Goal: Transaction & Acquisition: Purchase product/service

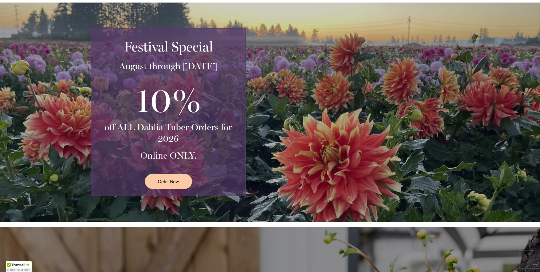
scroll to position [113, 0]
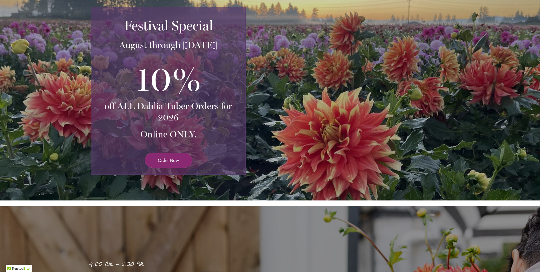
click at [170, 160] on span "Order Now" at bounding box center [168, 160] width 21 height 6
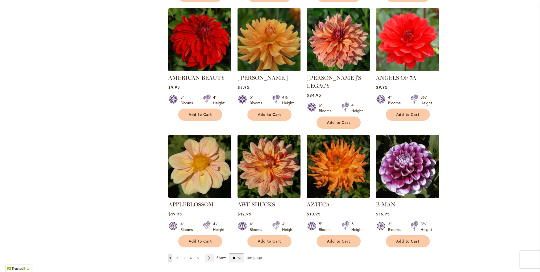
scroll to position [367, 0]
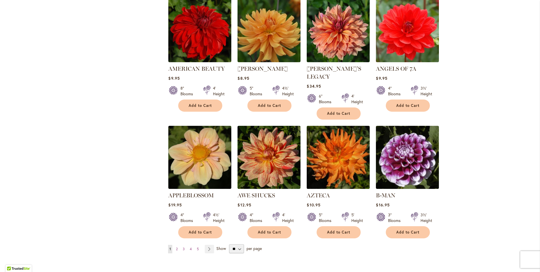
click at [329, 156] on img at bounding box center [338, 157] width 66 height 66
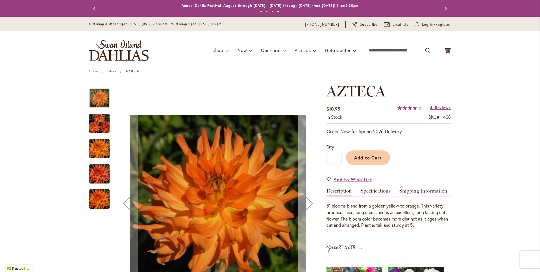
click at [309, 203] on div "Next" at bounding box center [309, 203] width 23 height 23
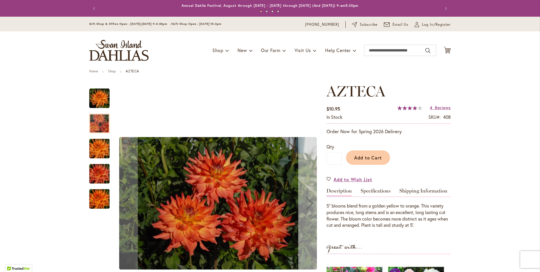
click at [309, 203] on div "Next" at bounding box center [309, 203] width 23 height 23
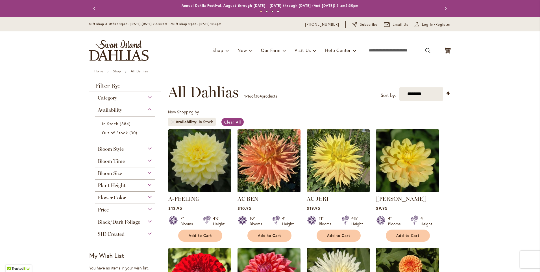
click at [278, 160] on img at bounding box center [269, 160] width 66 height 66
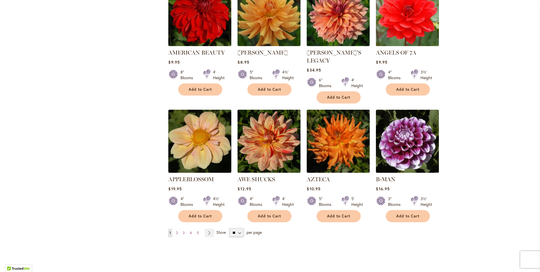
scroll to position [395, 0]
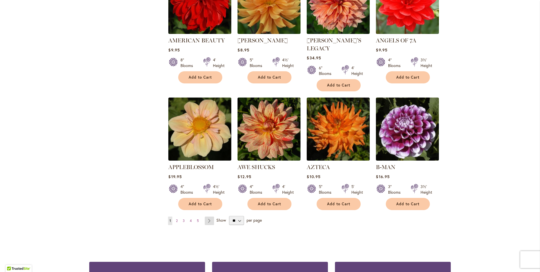
click at [208, 216] on link "Page Next" at bounding box center [209, 220] width 9 height 8
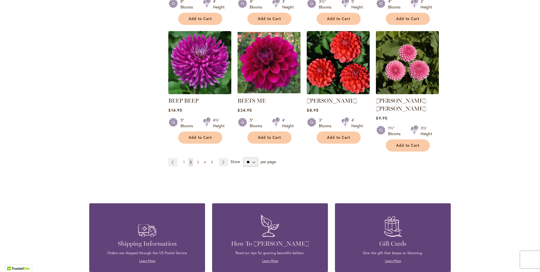
scroll to position [452, 0]
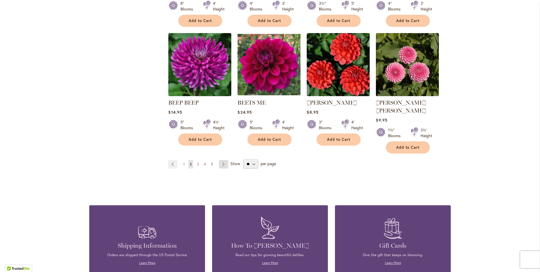
click at [221, 160] on link "Page Next" at bounding box center [223, 164] width 9 height 8
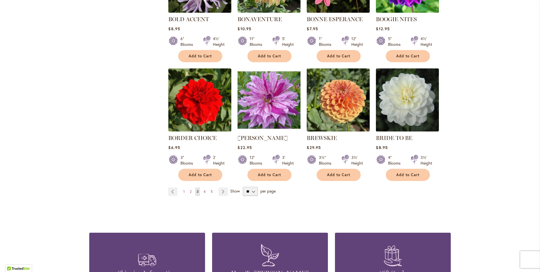
scroll to position [424, 0]
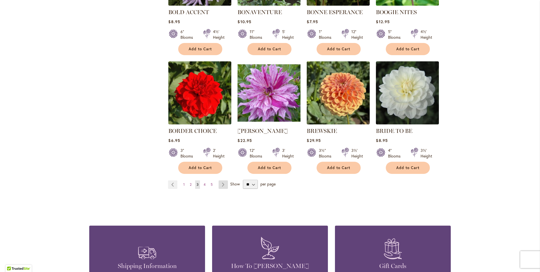
click at [220, 184] on link "Page Next" at bounding box center [223, 184] width 9 height 8
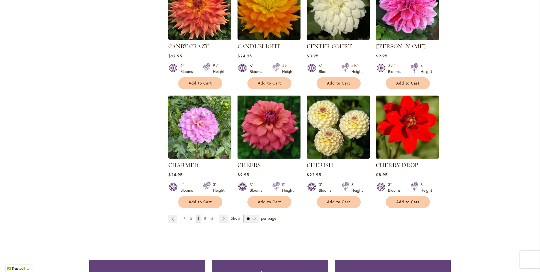
scroll to position [452, 0]
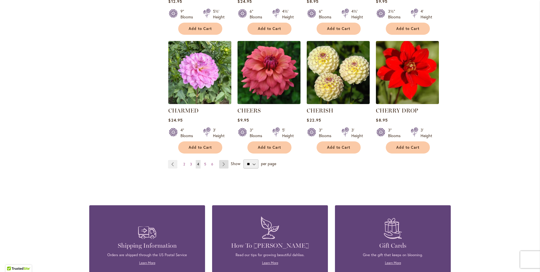
click at [221, 163] on link "Page Next" at bounding box center [223, 164] width 9 height 8
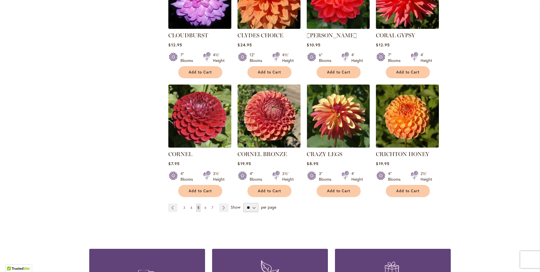
scroll to position [424, 0]
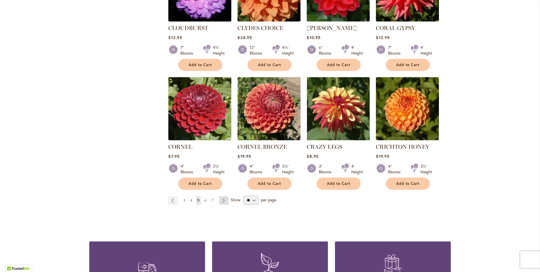
click at [222, 196] on link "Page Next" at bounding box center [223, 200] width 9 height 8
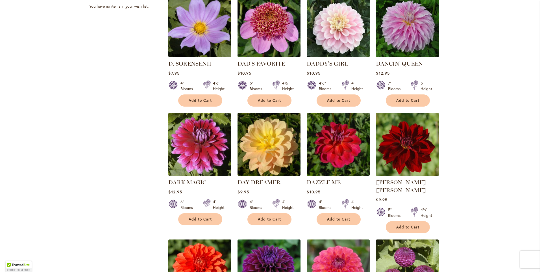
scroll to position [262, 0]
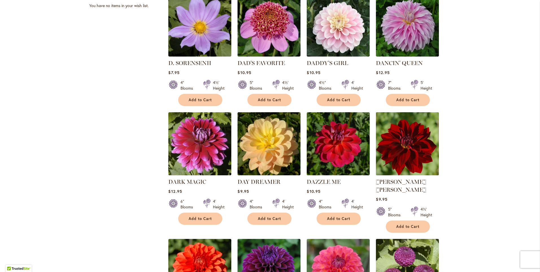
click at [411, 158] on img at bounding box center [407, 143] width 66 height 66
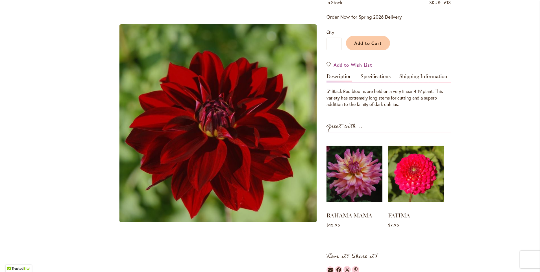
scroll to position [141, 0]
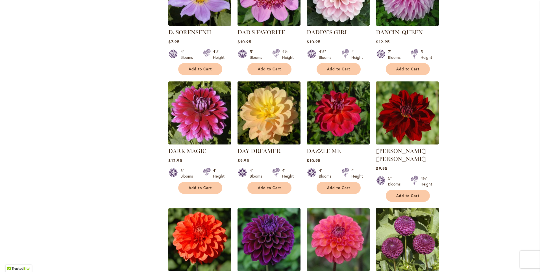
scroll to position [367, 0]
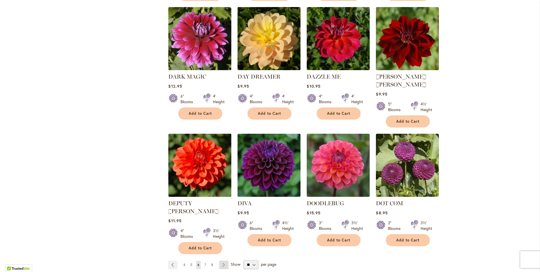
click at [222, 260] on link "Page Next" at bounding box center [223, 264] width 9 height 8
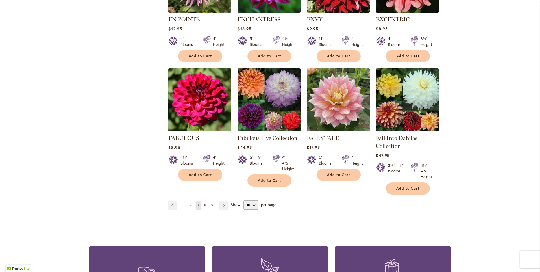
scroll to position [452, 0]
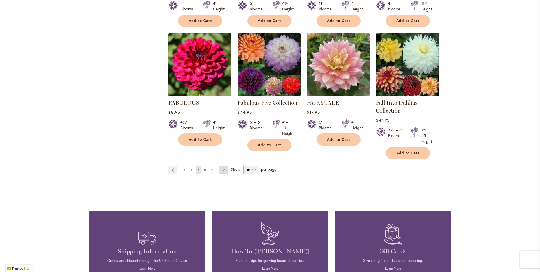
click at [222, 171] on link "Page Next" at bounding box center [223, 169] width 9 height 8
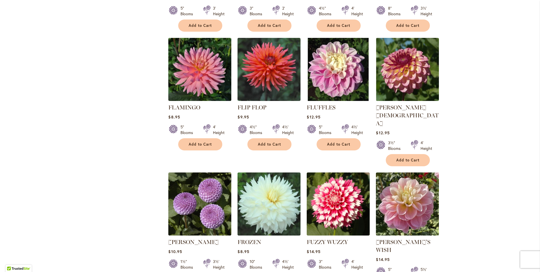
scroll to position [367, 0]
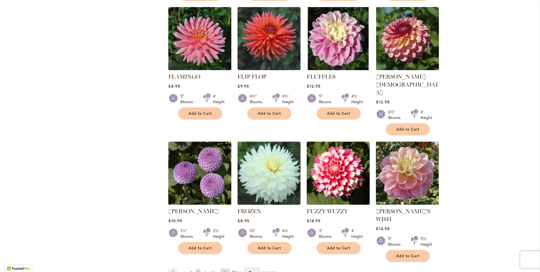
click at [223, 268] on link "Page Next" at bounding box center [225, 272] width 9 height 8
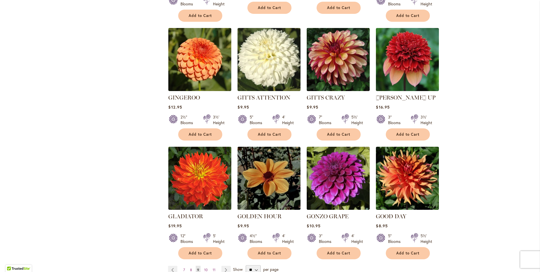
scroll to position [367, 0]
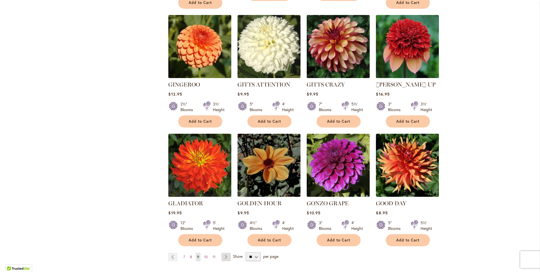
click at [225, 252] on link "Page Next" at bounding box center [225, 256] width 9 height 8
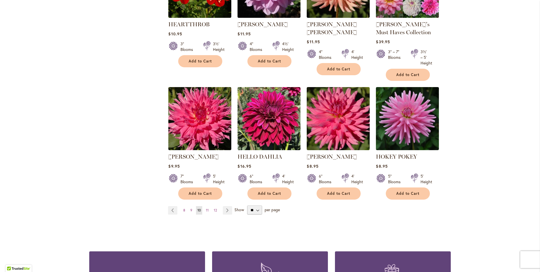
scroll to position [452, 0]
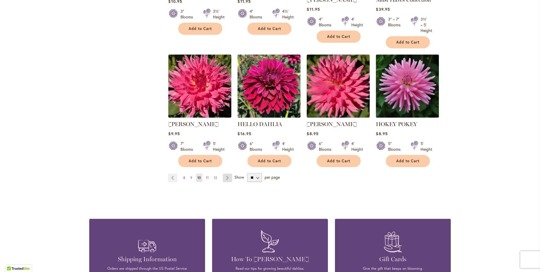
click at [223, 178] on link "Page Next" at bounding box center [227, 177] width 9 height 8
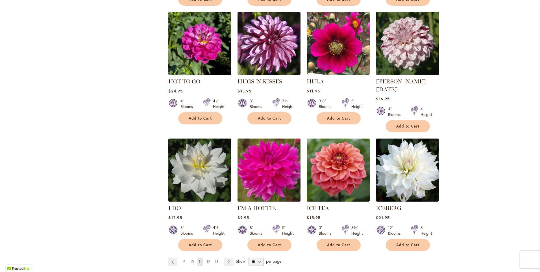
scroll to position [395, 0]
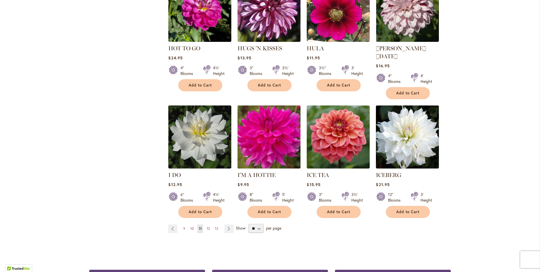
click at [283, 142] on img at bounding box center [269, 137] width 66 height 66
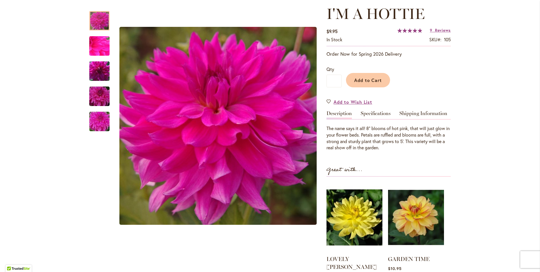
scroll to position [85, 0]
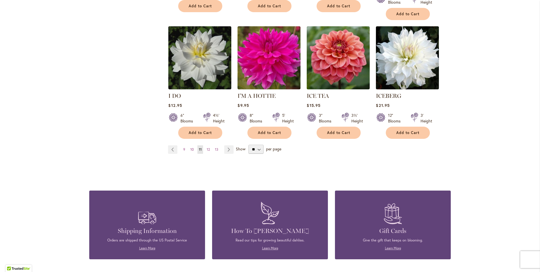
scroll to position [480, 0]
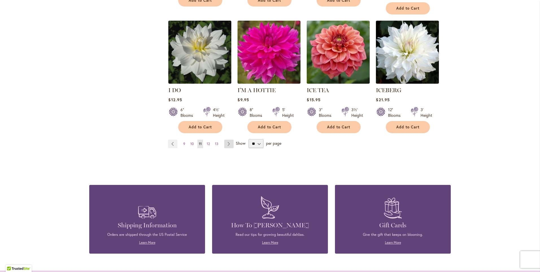
click at [228, 140] on link "Page Next" at bounding box center [228, 144] width 9 height 8
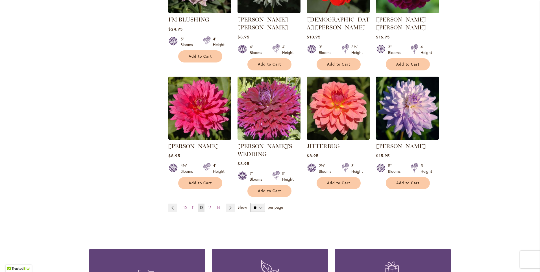
scroll to position [424, 0]
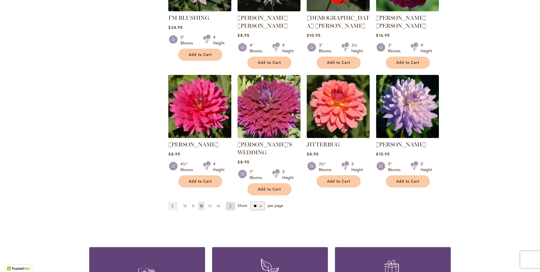
click at [228, 202] on link "Page Next" at bounding box center [230, 206] width 9 height 8
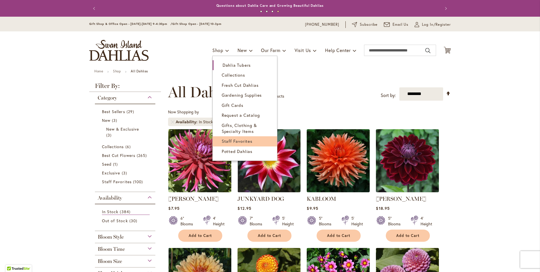
click at [235, 143] on span "Staff Favorites" at bounding box center [237, 141] width 31 height 6
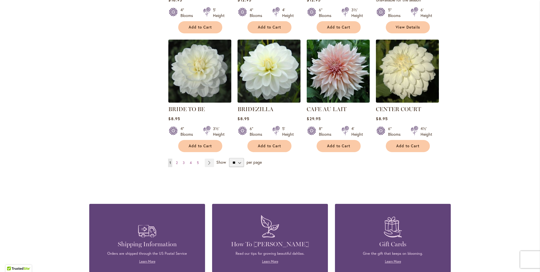
scroll to position [452, 0]
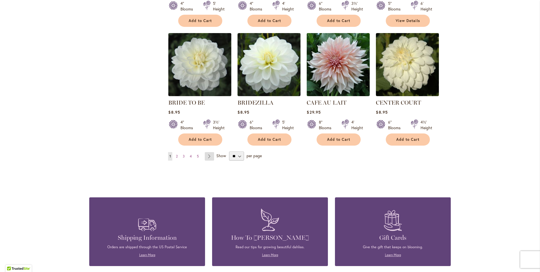
click at [206, 156] on link "Page Next" at bounding box center [209, 156] width 9 height 8
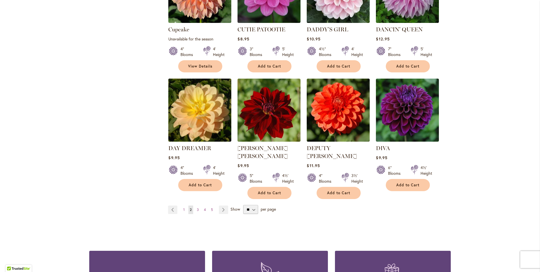
scroll to position [424, 0]
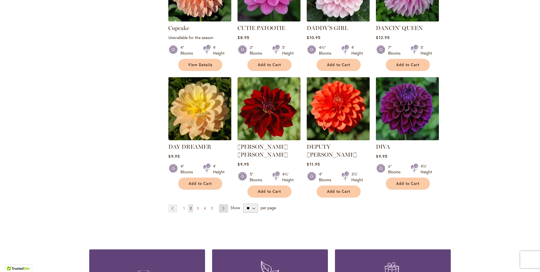
click at [222, 204] on link "Page Next" at bounding box center [223, 208] width 9 height 8
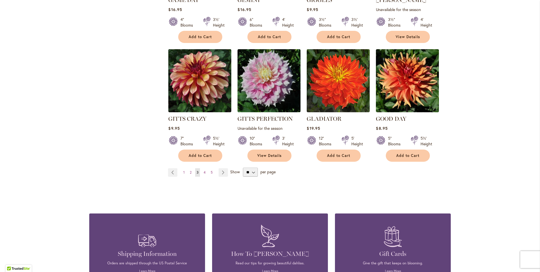
scroll to position [452, 0]
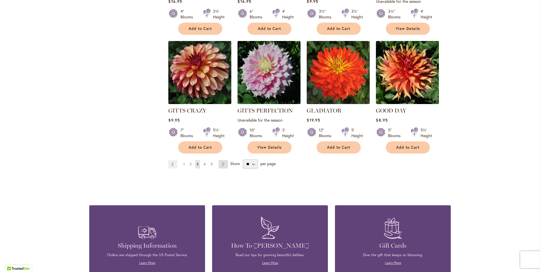
click at [220, 164] on link "Page Next" at bounding box center [223, 164] width 9 height 8
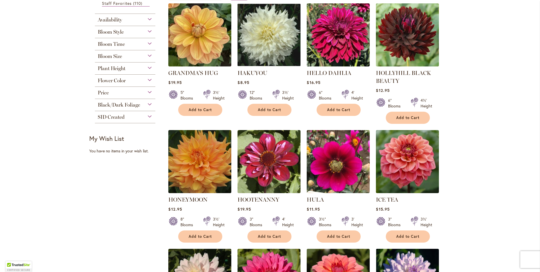
scroll to position [141, 0]
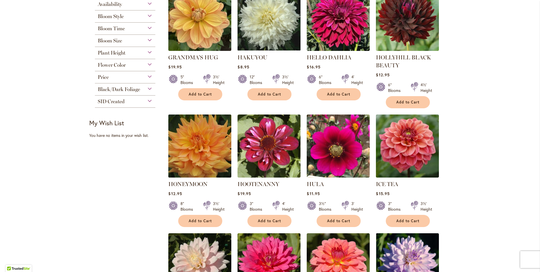
click at [195, 151] on img at bounding box center [200, 146] width 66 height 66
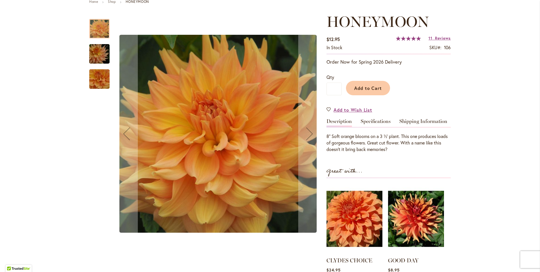
scroll to position [85, 0]
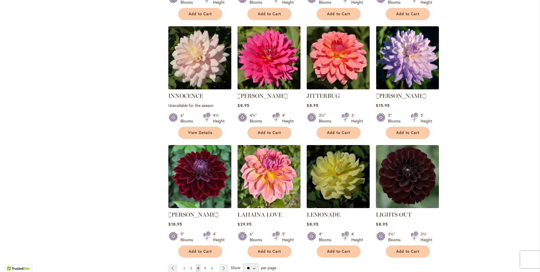
scroll to position [367, 0]
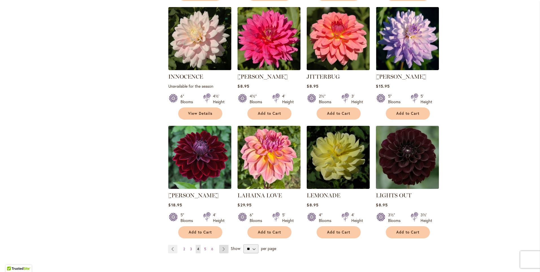
click at [223, 250] on link "Page Next" at bounding box center [223, 249] width 9 height 8
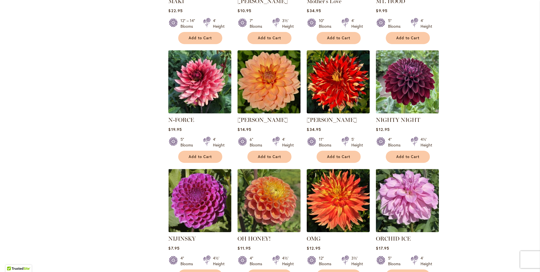
scroll to position [339, 0]
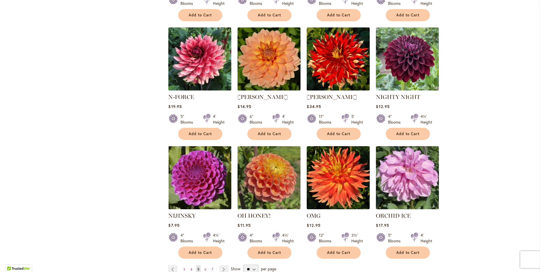
click at [209, 72] on img at bounding box center [200, 59] width 66 height 66
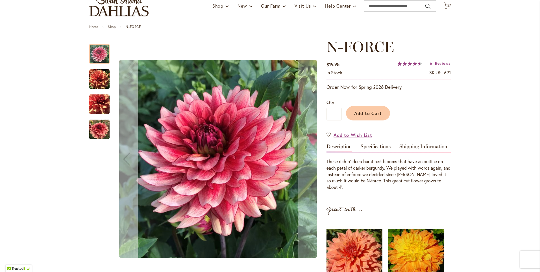
scroll to position [28, 0]
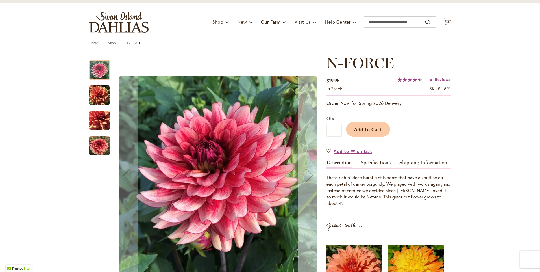
click at [307, 176] on div "Next" at bounding box center [309, 175] width 23 height 23
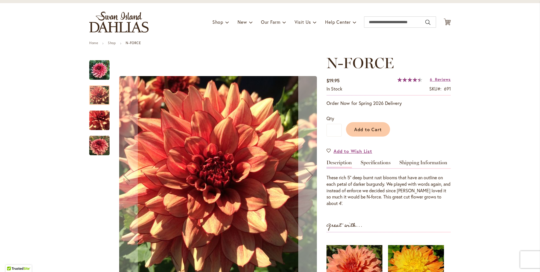
click at [307, 176] on div "Next" at bounding box center [309, 175] width 23 height 23
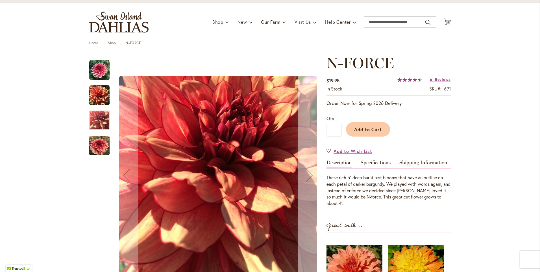
click at [307, 176] on div "Next" at bounding box center [309, 175] width 23 height 23
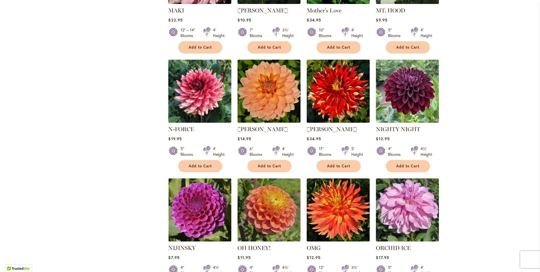
scroll to position [367, 0]
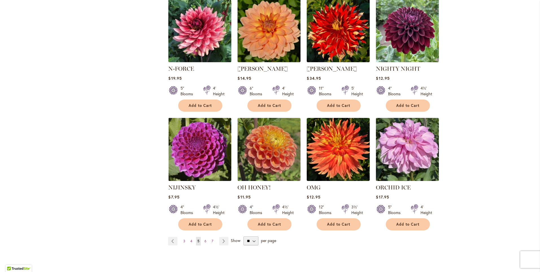
click at [212, 45] on img at bounding box center [200, 30] width 66 height 66
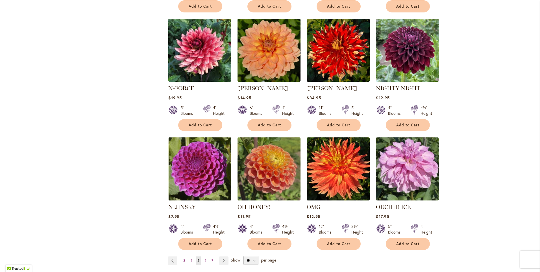
scroll to position [367, 0]
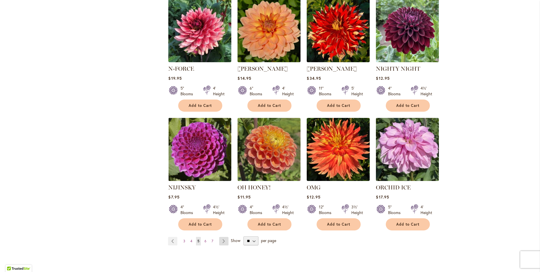
click at [223, 243] on link "Page Next" at bounding box center [223, 241] width 9 height 8
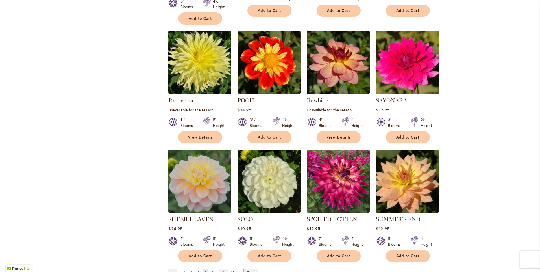
scroll to position [367, 0]
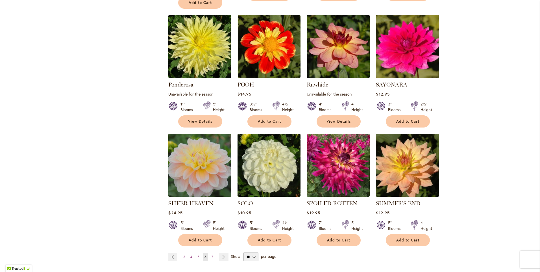
click at [197, 167] on img at bounding box center [200, 165] width 66 height 66
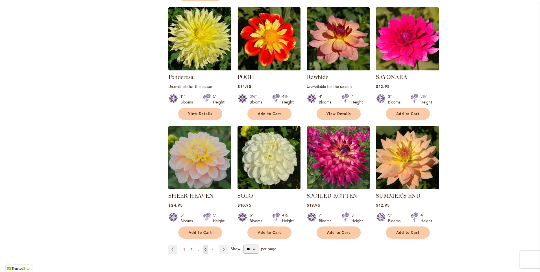
scroll to position [424, 0]
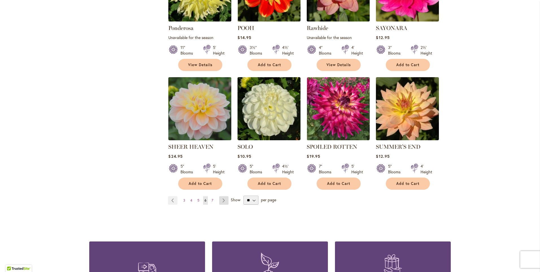
click at [221, 196] on link "Page Next" at bounding box center [223, 200] width 9 height 8
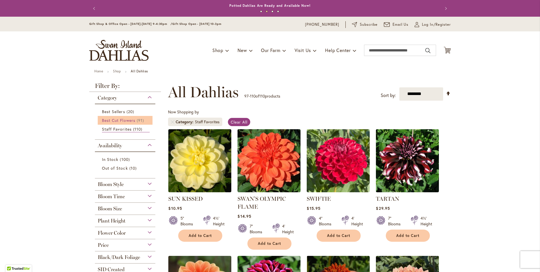
click at [116, 120] on span "Best Cut Flowers" at bounding box center [118, 119] width 33 height 5
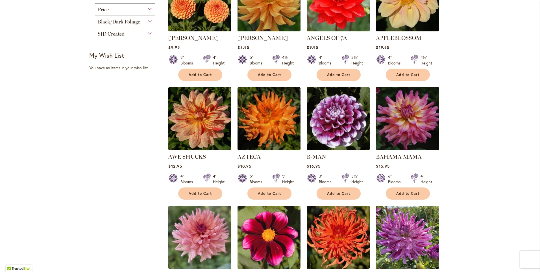
scroll to position [282, 0]
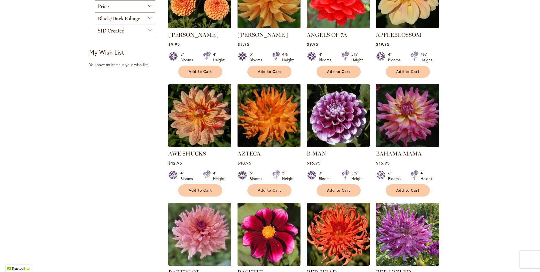
click at [267, 120] on img at bounding box center [269, 115] width 66 height 66
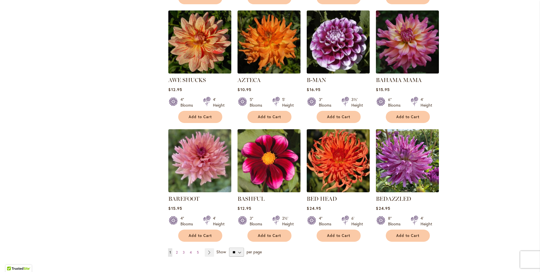
scroll to position [367, 0]
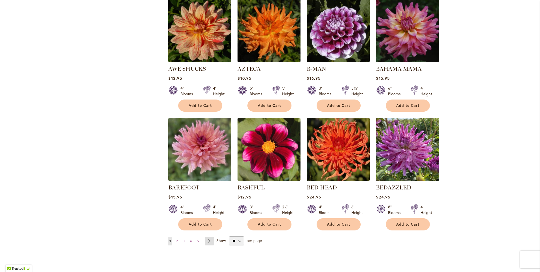
click at [208, 241] on link "Page Next" at bounding box center [209, 241] width 9 height 8
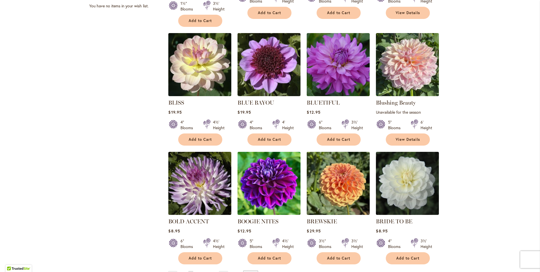
scroll to position [367, 0]
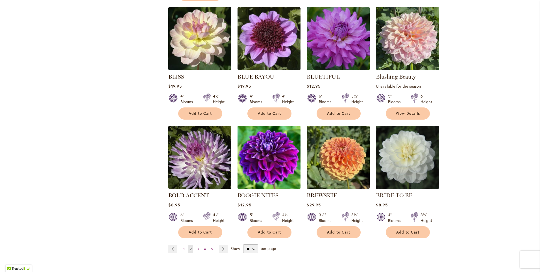
click at [261, 164] on img at bounding box center [269, 157] width 66 height 66
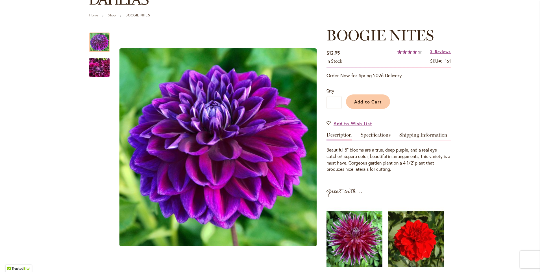
scroll to position [56, 0]
